Goal: Transaction & Acquisition: Book appointment/travel/reservation

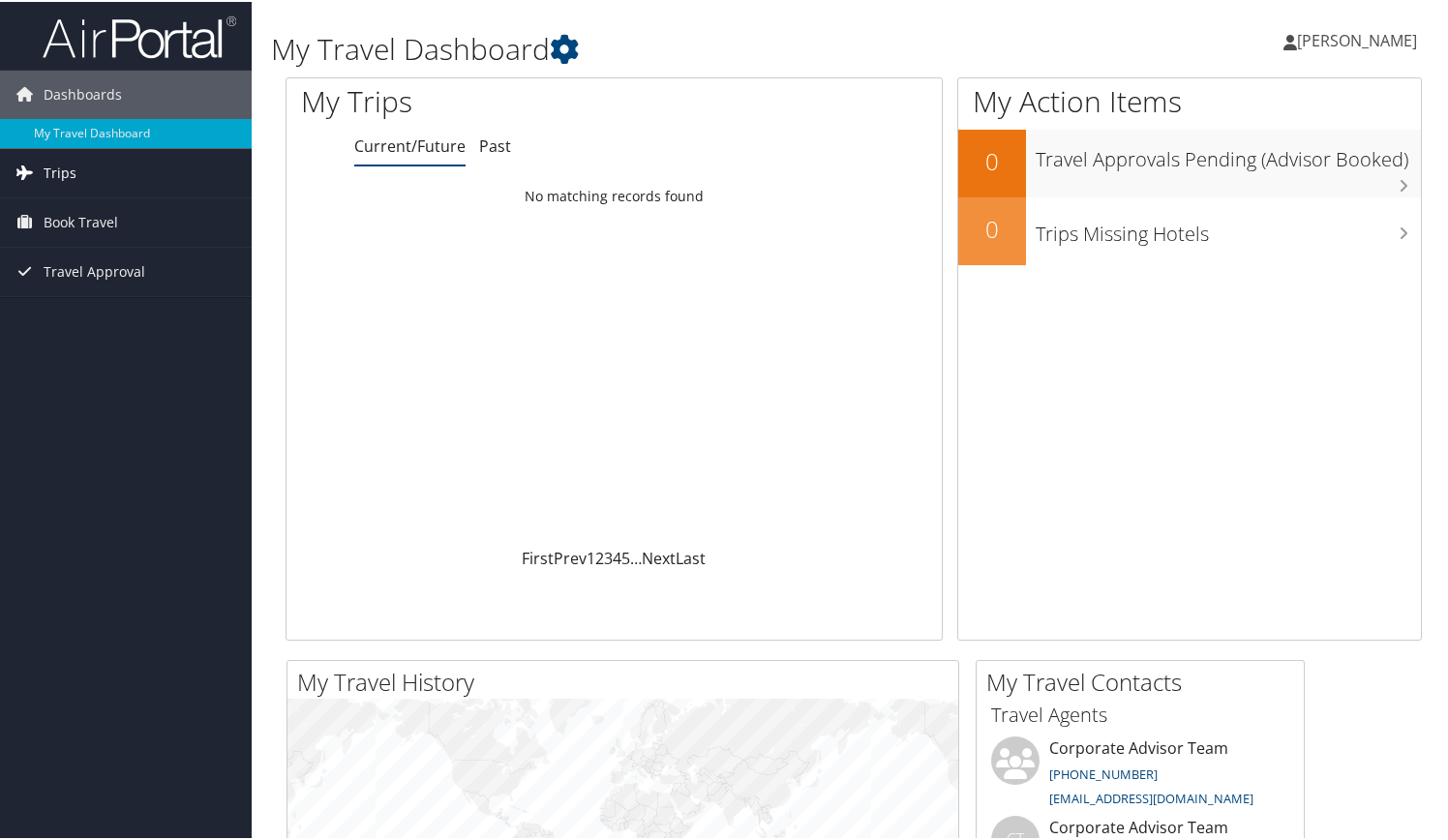
click at [62, 171] on span "Trips" at bounding box center [59, 171] width 33 height 48
click at [50, 442] on div "Dashboards My Travel Dashboard Trips Current/Future Trips Past Trips Trips Miss…" at bounding box center [727, 730] width 1455 height 1461
click at [110, 133] on link "My Travel Dashboard" at bounding box center [126, 131] width 251 height 29
click at [64, 175] on span "Trips" at bounding box center [59, 171] width 33 height 48
click at [67, 305] on span "Book Travel" at bounding box center [80, 307] width 74 height 48
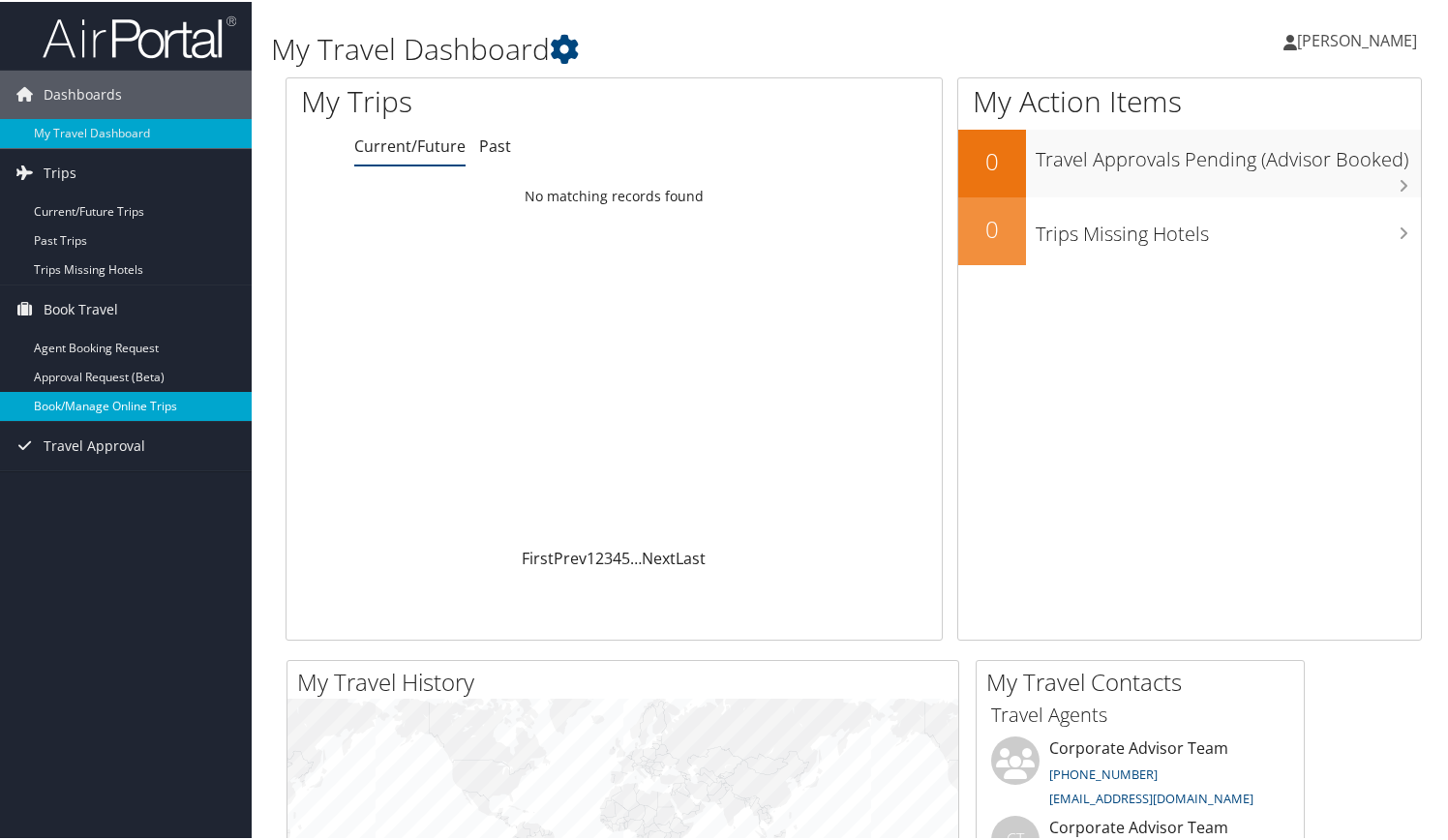
click at [101, 398] on link "Book/Manage Online Trips" at bounding box center [126, 404] width 251 height 29
click at [70, 402] on link "Book/Manage Online Trips" at bounding box center [126, 404] width 251 height 29
